Goal: Transaction & Acquisition: Purchase product/service

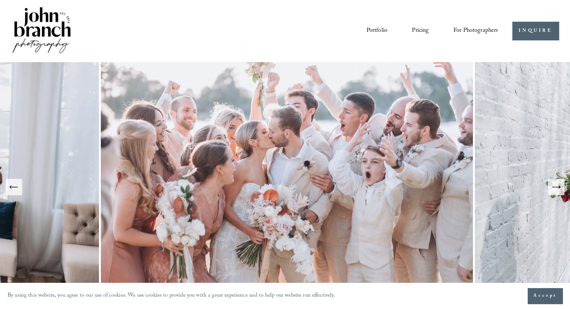
click at [553, 188] on icon "Next Slide" at bounding box center [555, 187] width 10 height 10
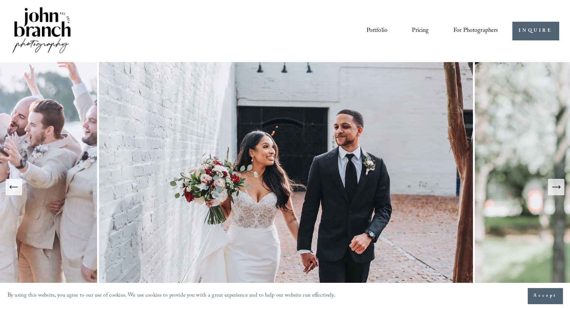
click at [553, 188] on icon "Next Slide" at bounding box center [555, 187] width 10 height 10
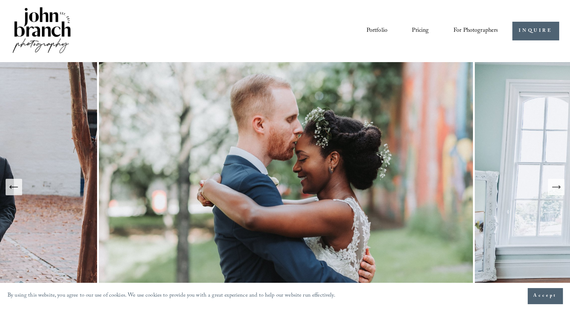
click at [553, 188] on icon "Next Slide" at bounding box center [555, 187] width 10 height 10
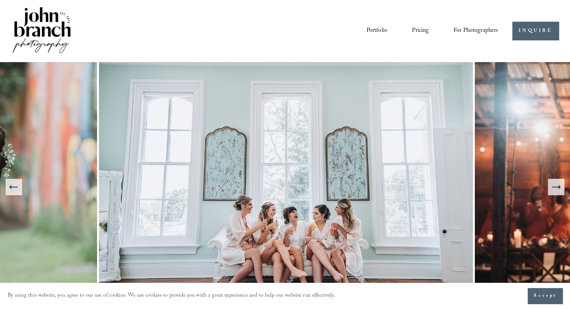
click at [553, 188] on icon "Next Slide" at bounding box center [555, 187] width 10 height 10
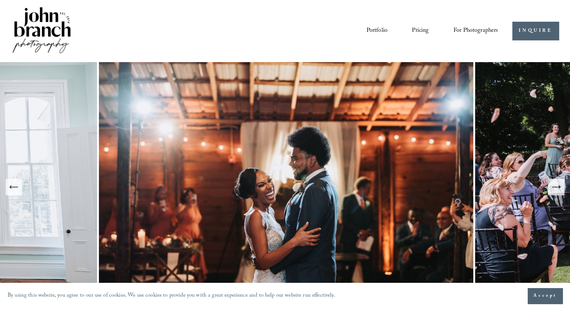
click at [553, 188] on icon "Next Slide" at bounding box center [555, 187] width 10 height 10
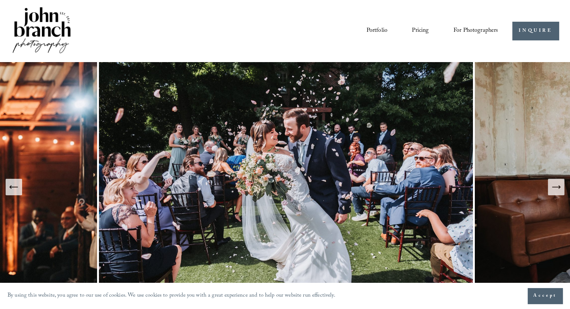
click at [553, 188] on icon "Next Slide" at bounding box center [555, 187] width 10 height 10
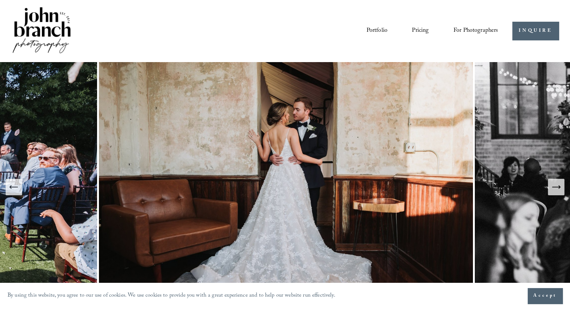
click at [553, 188] on icon "Next Slide" at bounding box center [555, 187] width 10 height 10
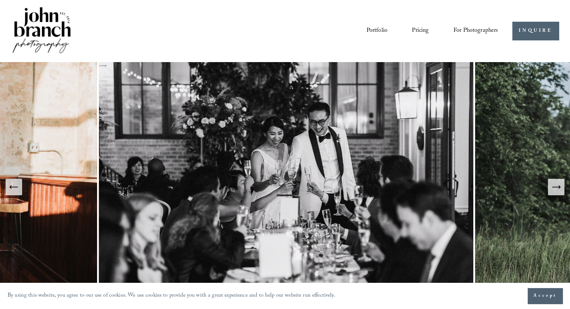
click at [553, 188] on icon "Next Slide" at bounding box center [555, 187] width 10 height 10
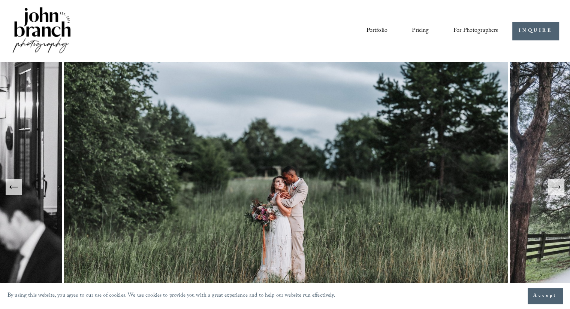
click at [553, 188] on icon "Next Slide" at bounding box center [555, 187] width 10 height 10
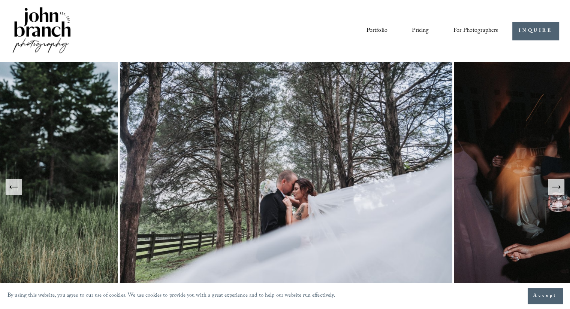
click at [0, 0] on span "Presets" at bounding box center [0, 0] width 0 height 0
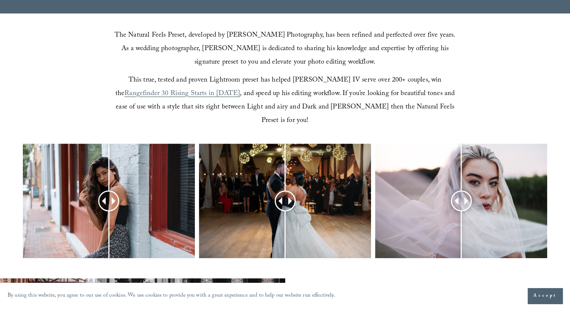
scroll to position [225, 0]
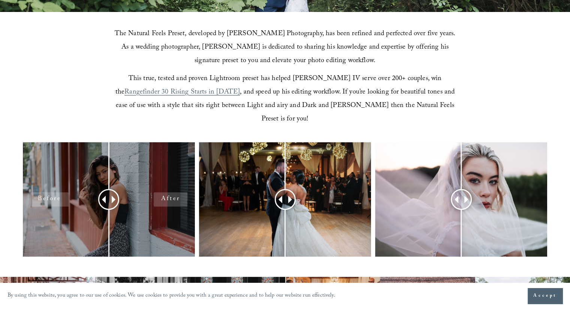
click at [177, 183] on div at bounding box center [109, 199] width 172 height 115
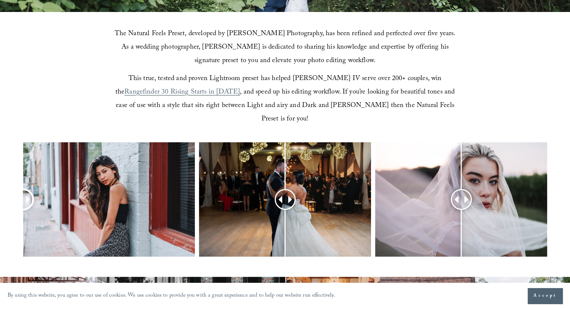
drag, startPoint x: 101, startPoint y: 188, endPoint x: 0, endPoint y: 195, distance: 101.7
click at [0, 195] on div at bounding box center [285, 209] width 570 height 134
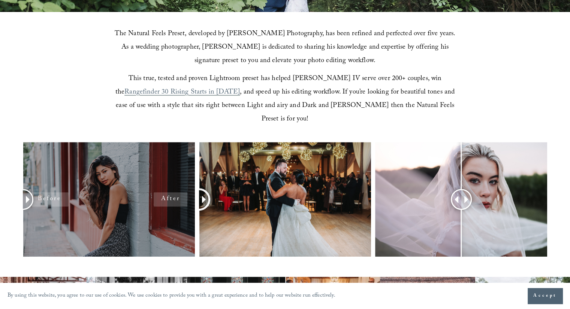
drag, startPoint x: 285, startPoint y: 189, endPoint x: 192, endPoint y: 186, distance: 92.5
click at [192, 186] on div at bounding box center [285, 209] width 570 height 134
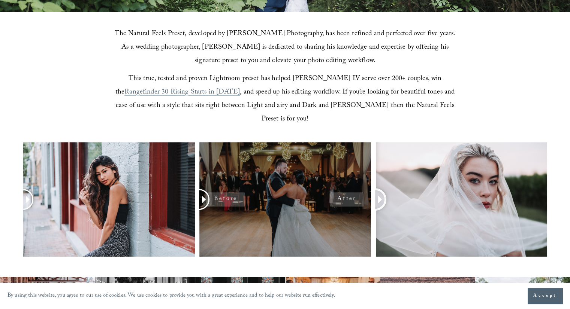
drag, startPoint x: 460, startPoint y: 190, endPoint x: 347, endPoint y: 196, distance: 112.5
click at [348, 196] on div at bounding box center [285, 209] width 570 height 134
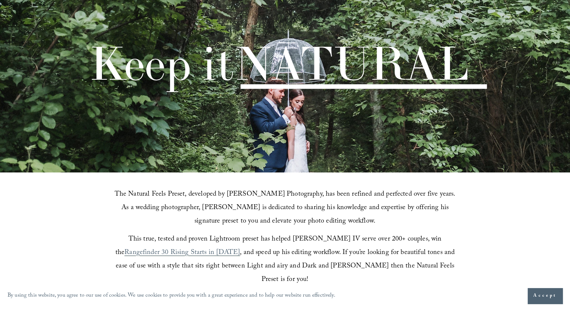
scroll to position [0, 0]
